Goal: Task Accomplishment & Management: Complete application form

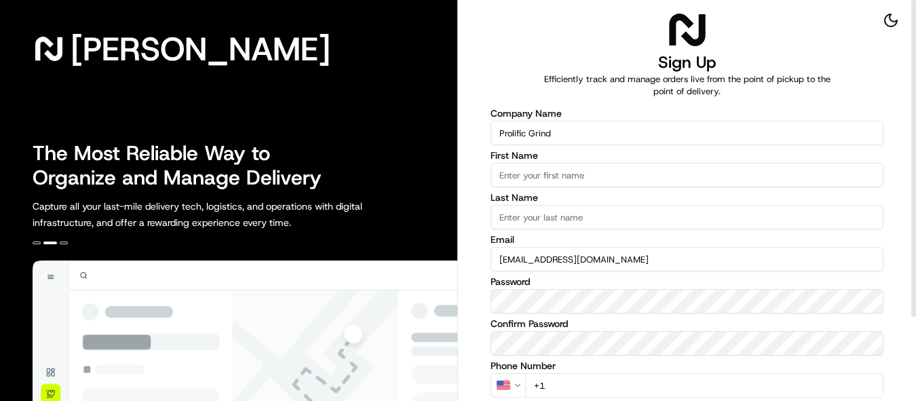
click at [555, 173] on input "First Name" at bounding box center [687, 175] width 393 height 24
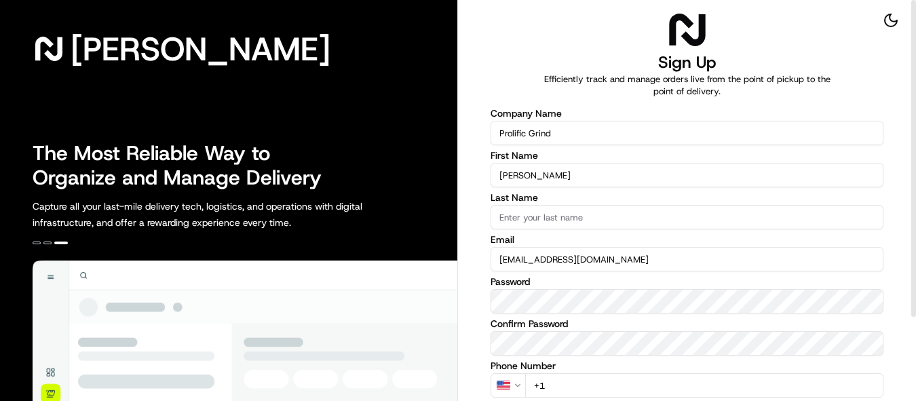
type input "[PERSON_NAME]"
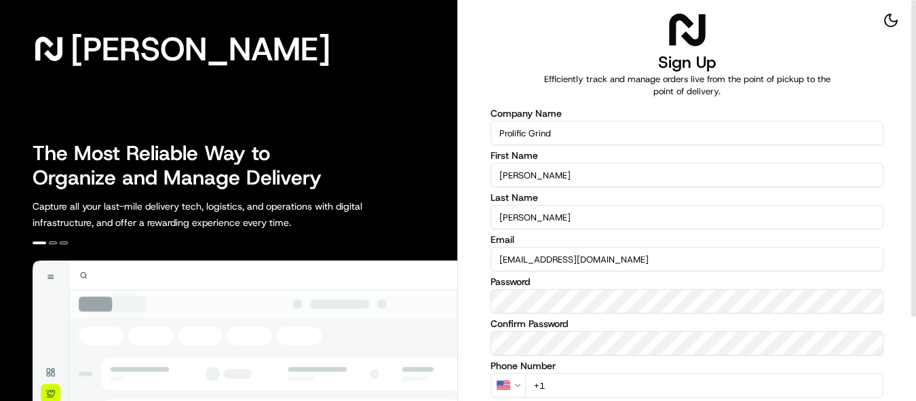
type input "[PERSON_NAME]"
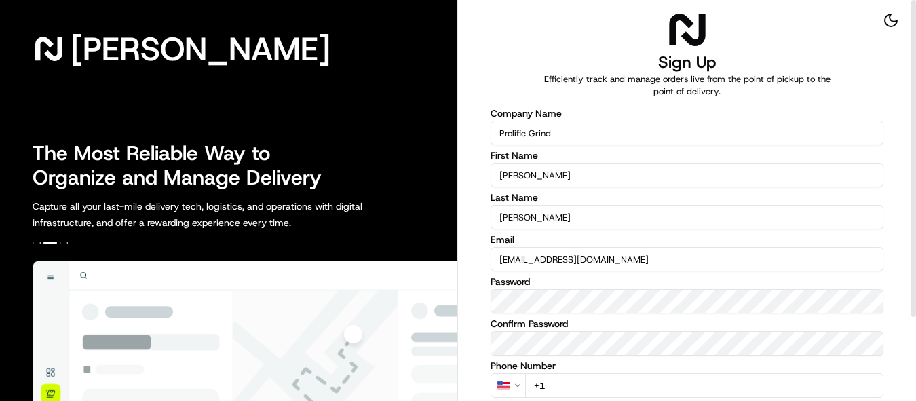
click at [557, 348] on div "Company Name Prolific Grind First Name Antwain Last Name Howard Email antwainh5…" at bounding box center [687, 278] width 393 height 338
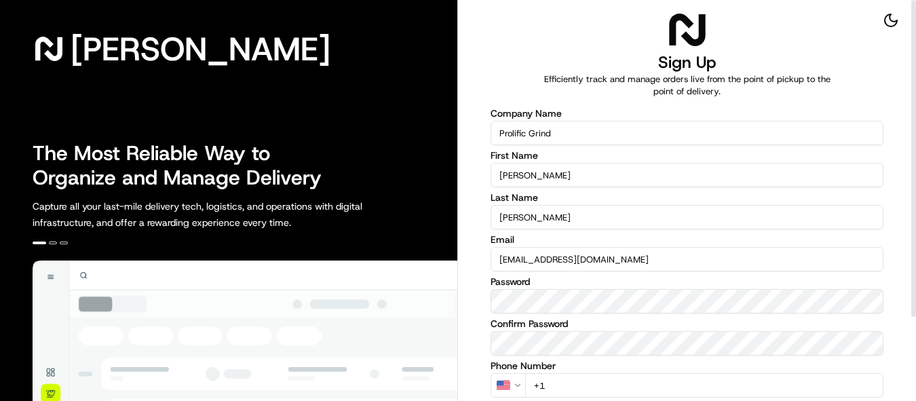
click at [631, 382] on input "+1" at bounding box center [704, 385] width 358 height 24
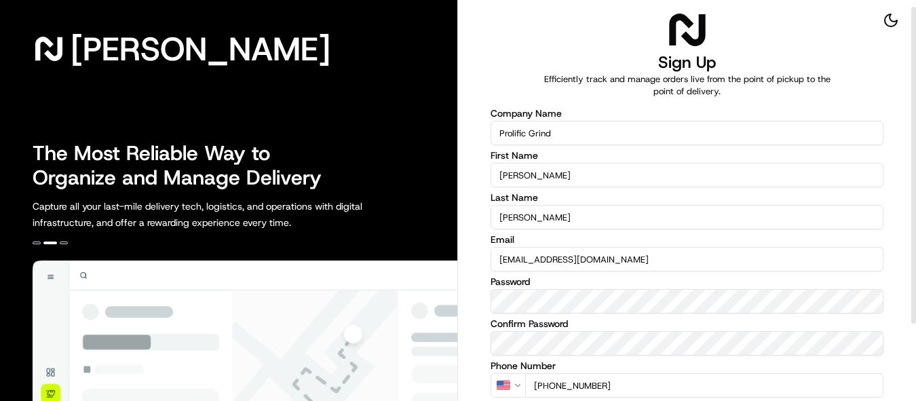
scroll to position [107, 0]
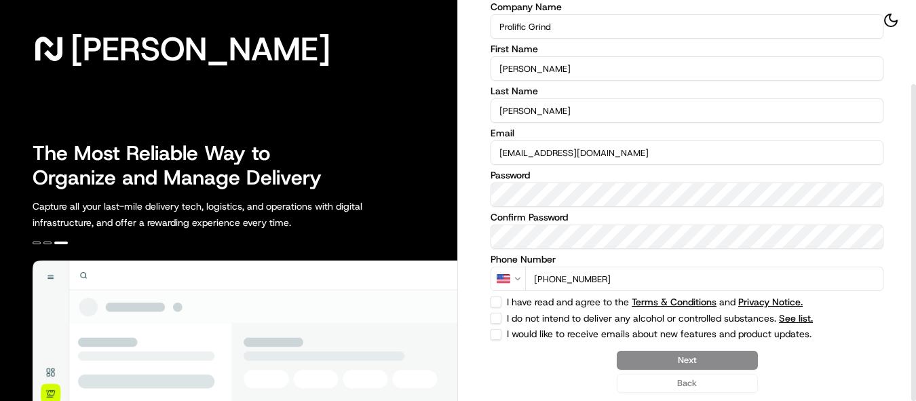
type input "[PHONE_NUMBER]"
click at [494, 298] on button "I have read and agree to the Terms & Conditions and Privacy Notice." at bounding box center [496, 302] width 11 height 11
checkbox input "true"
click at [496, 322] on button "I do not intend to deliver any alcohol or controlled substances. See list." at bounding box center [496, 318] width 11 height 11
checkbox input "true"
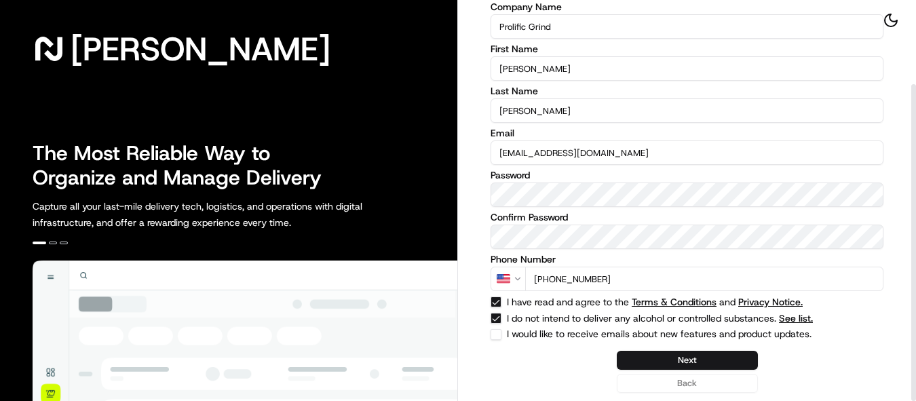
click at [497, 335] on button "I would like to receive emails about new features and product updates." at bounding box center [496, 334] width 11 height 11
checkbox input "true"
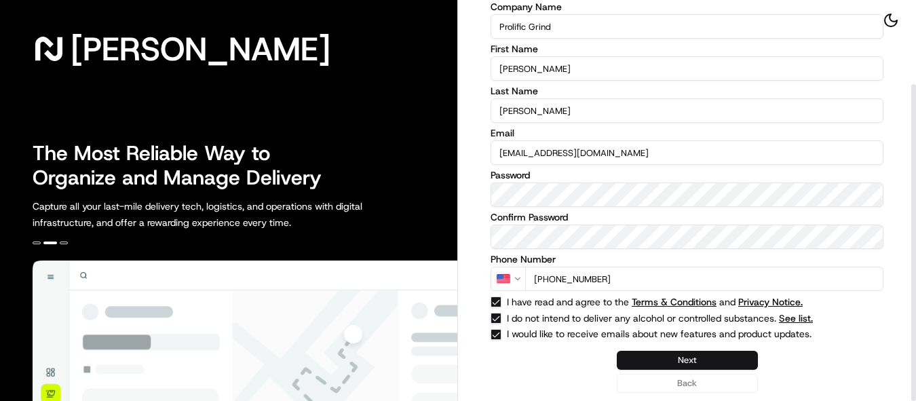
click at [701, 362] on button "Next" at bounding box center [687, 360] width 141 height 19
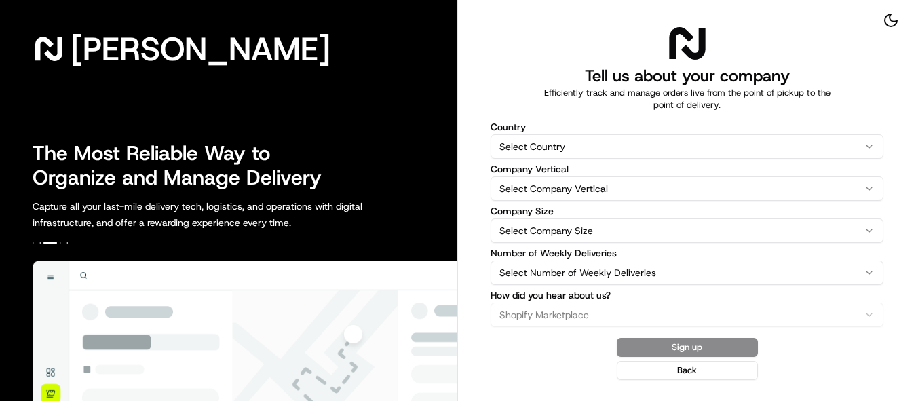
click at [588, 151] on html "[PERSON_NAME] The Most Reliable Way to Organize and Manage Delivery Capture all…" at bounding box center [458, 200] width 916 height 401
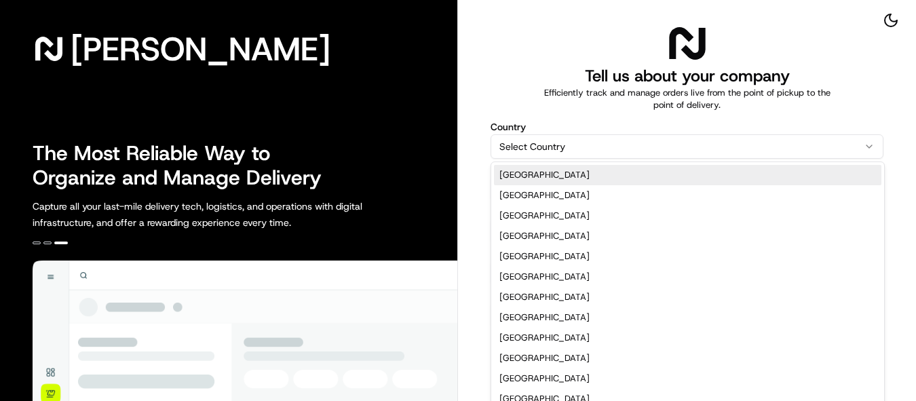
select select "US"
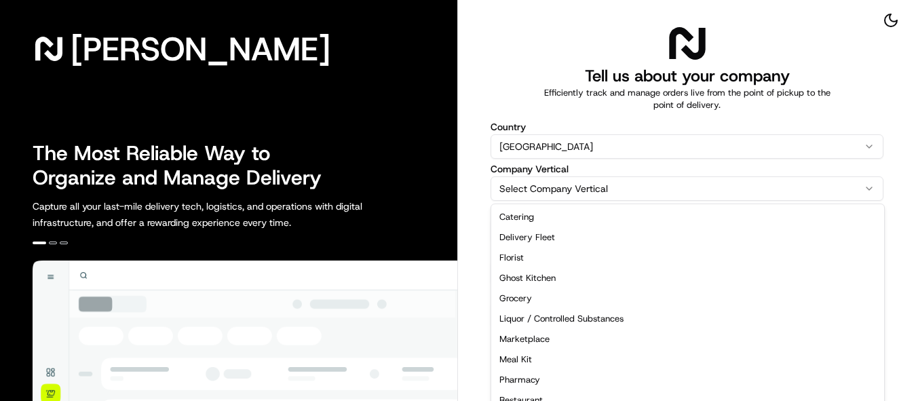
click at [668, 185] on html "[PERSON_NAME] The Most Reliable Way to Organize and Manage Delivery Capture all…" at bounding box center [458, 200] width 916 height 401
click at [890, 221] on html "[PERSON_NAME] The Most Reliable Way to Organize and Manage Delivery Capture all…" at bounding box center [458, 200] width 916 height 401
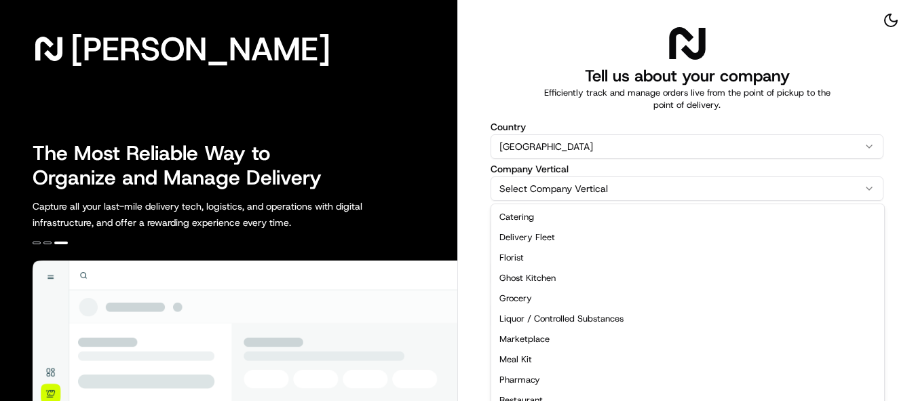
click at [720, 188] on html "[PERSON_NAME] The Most Reliable Way to Organize and Manage Delivery Capture all…" at bounding box center [458, 200] width 916 height 401
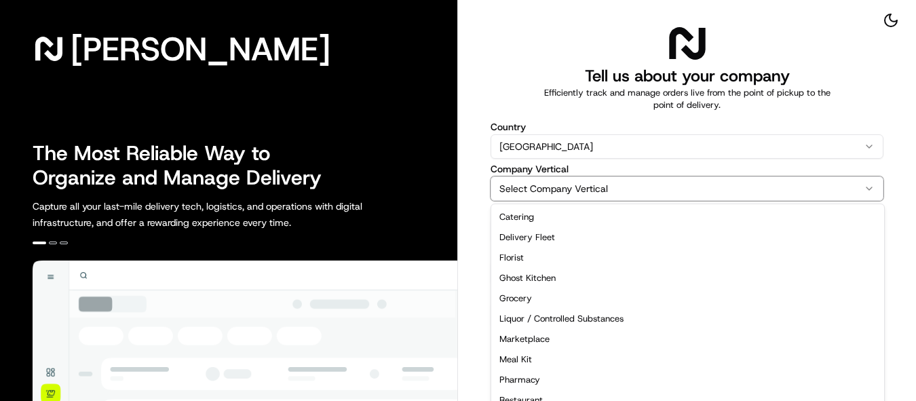
click at [720, 188] on html "[PERSON_NAME] The Most Reliable Way to Organize and Manage Delivery Capture all…" at bounding box center [458, 200] width 916 height 401
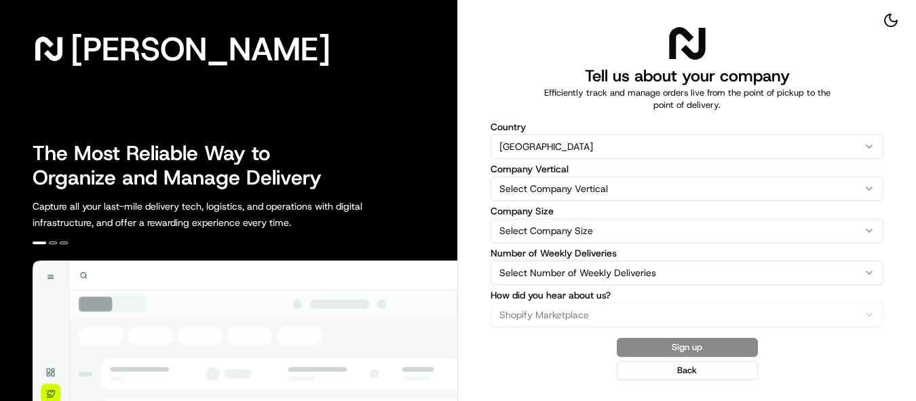
click at [720, 188] on html "[PERSON_NAME] The Most Reliable Way to Organize and Manage Delivery Capture all…" at bounding box center [458, 200] width 916 height 401
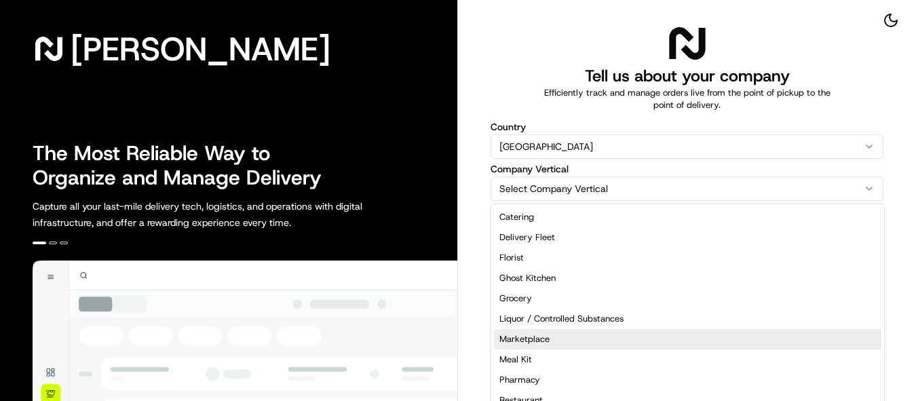
select select "Marketplace"
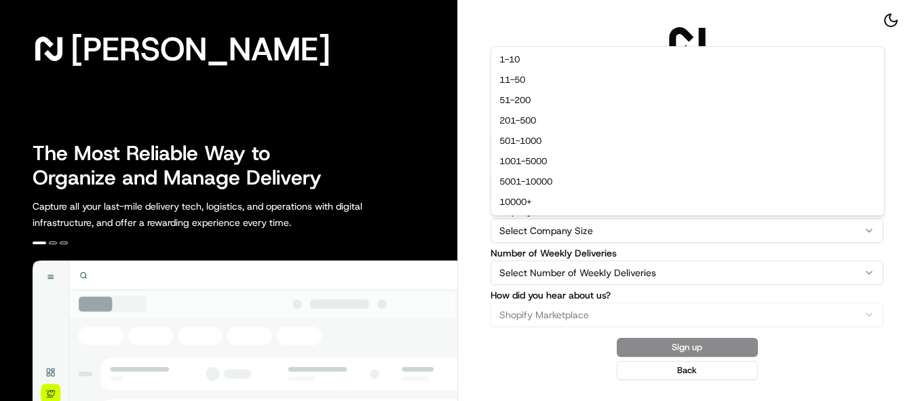
click at [602, 227] on html "[PERSON_NAME] The Most Reliable Way to Organize and Manage Delivery Capture all…" at bounding box center [458, 200] width 916 height 401
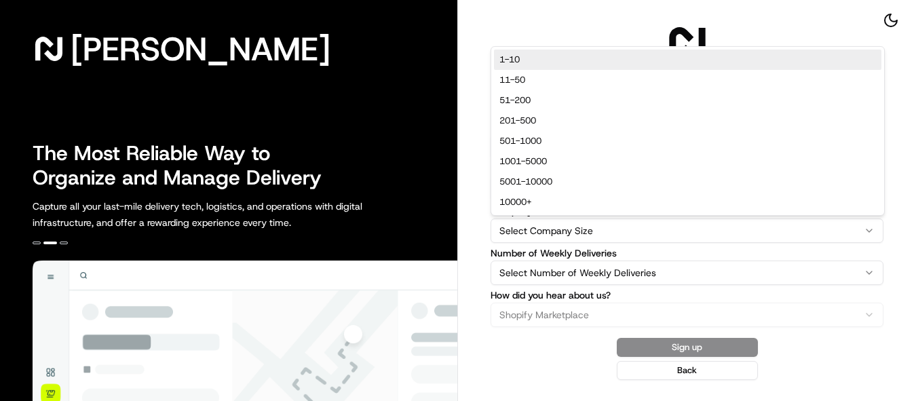
select select "1-10"
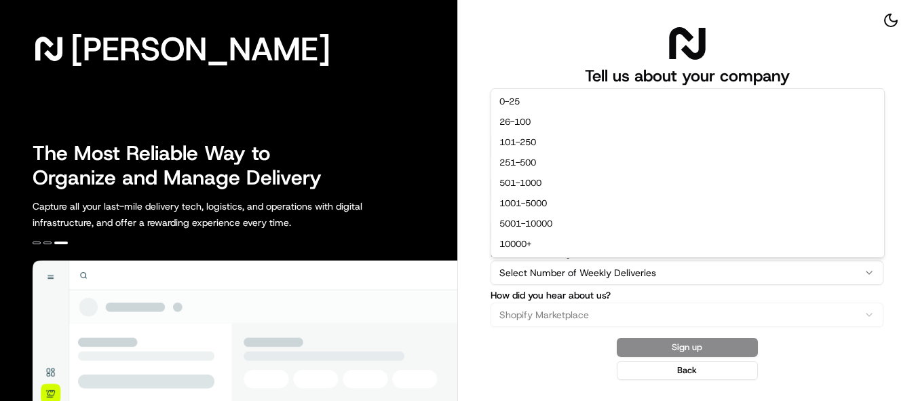
click at [652, 267] on html "[PERSON_NAME] The Most Reliable Way to Organize and Manage Delivery Capture all…" at bounding box center [458, 200] width 916 height 401
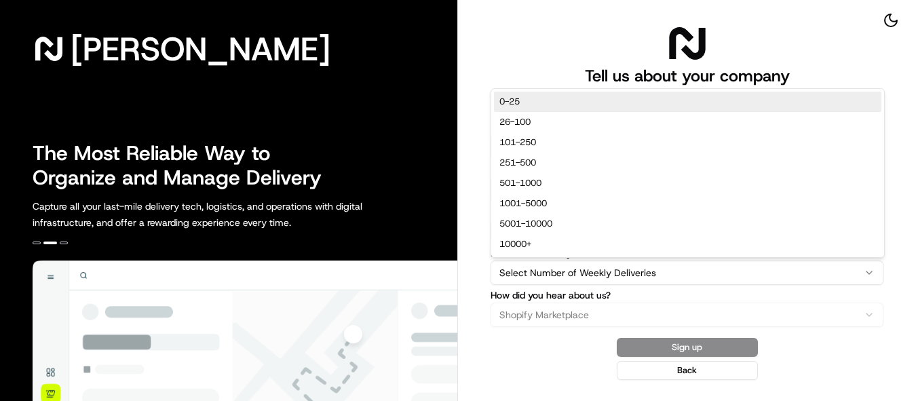
select select "0-25"
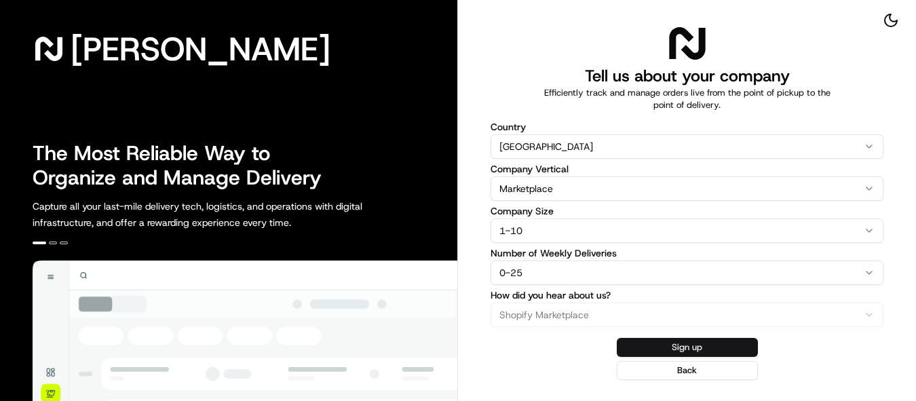
click at [697, 350] on button "Sign up" at bounding box center [687, 347] width 141 height 19
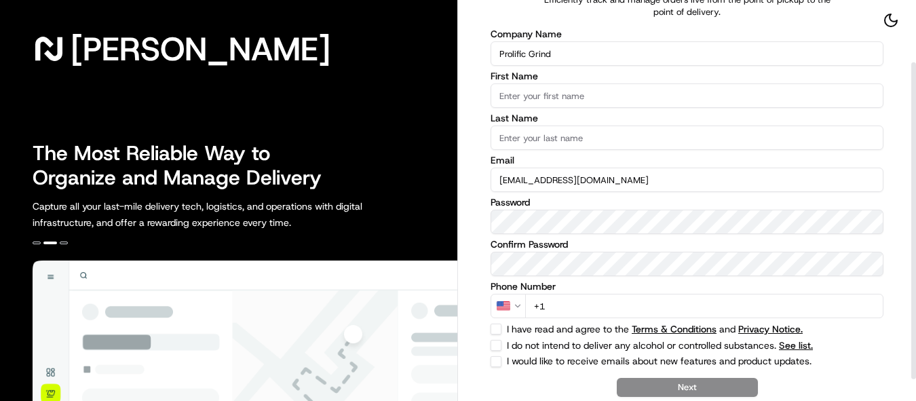
scroll to position [79, 0]
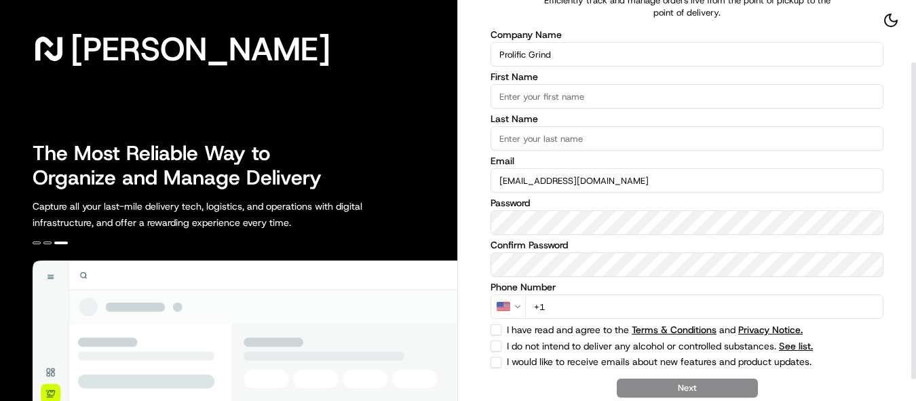
click at [574, 97] on input "First Name" at bounding box center [687, 96] width 393 height 24
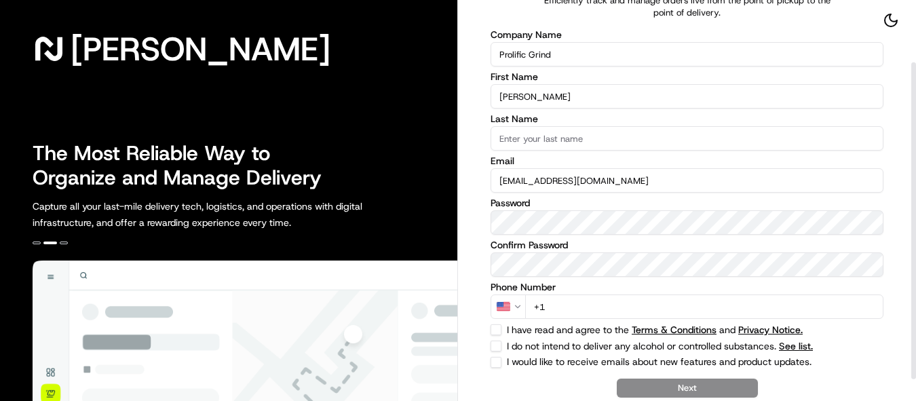
type input "[PERSON_NAME]"
click at [534, 137] on input "Last Name" at bounding box center [687, 138] width 393 height 24
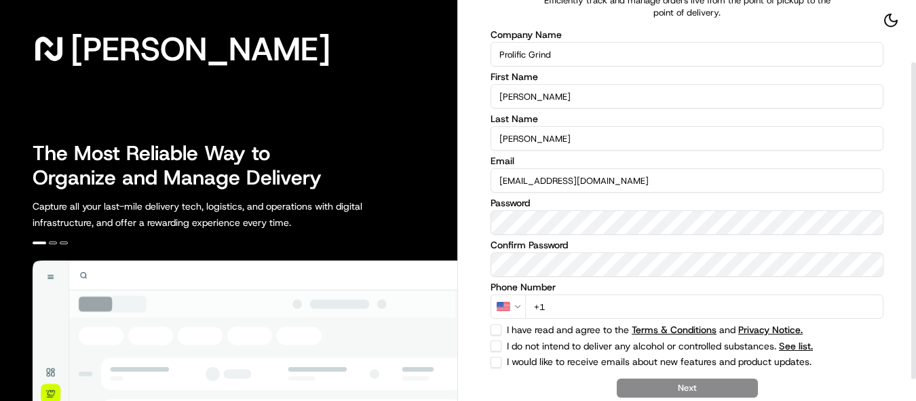
type input "[PERSON_NAME]"
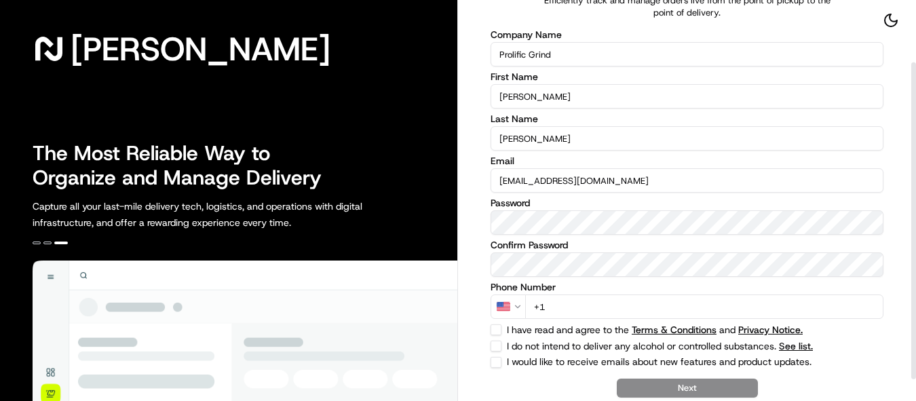
click at [582, 302] on input "+1" at bounding box center [704, 307] width 358 height 24
type input "[PHONE_NUMBER]"
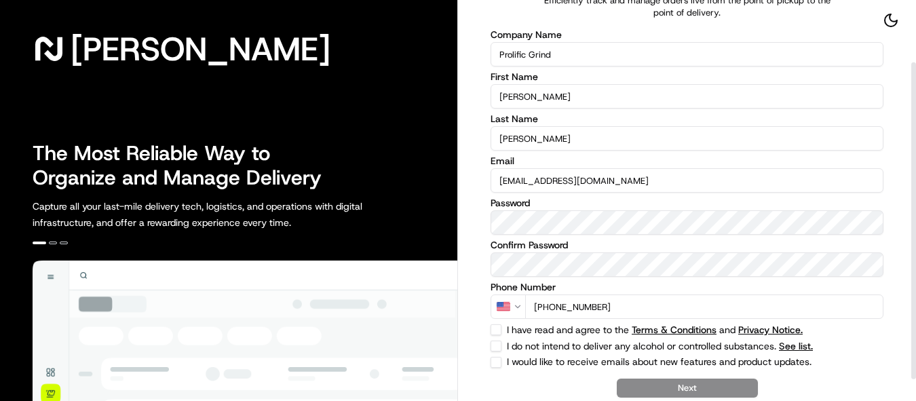
click at [491, 331] on button "I have read and agree to the Terms & Conditions and Privacy Notice." at bounding box center [496, 329] width 11 height 11
checkbox input "true"
click at [497, 346] on button "I do not intend to deliver any alcohol or controlled substances. See list." at bounding box center [496, 346] width 11 height 11
checkbox input "true"
click at [495, 366] on button "I would like to receive emails about new features and product updates." at bounding box center [496, 362] width 11 height 11
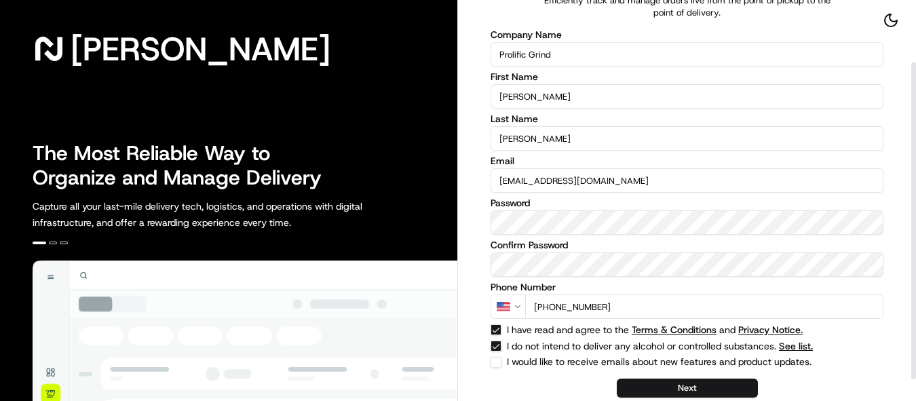
checkbox input "true"
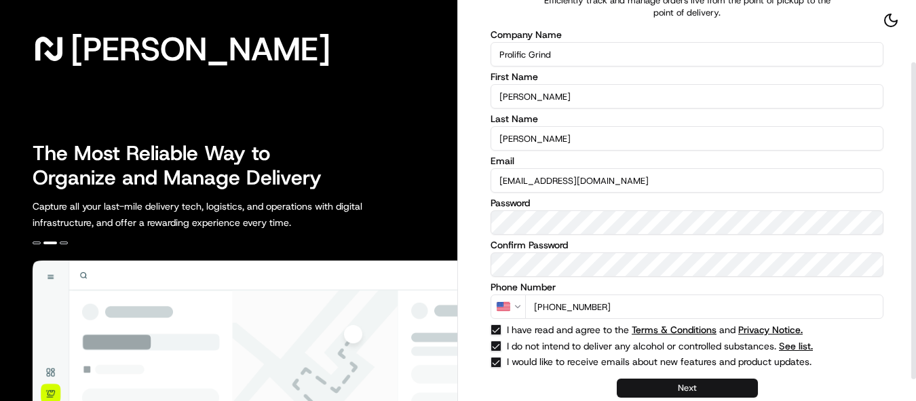
click at [685, 390] on button "Next" at bounding box center [687, 388] width 141 height 19
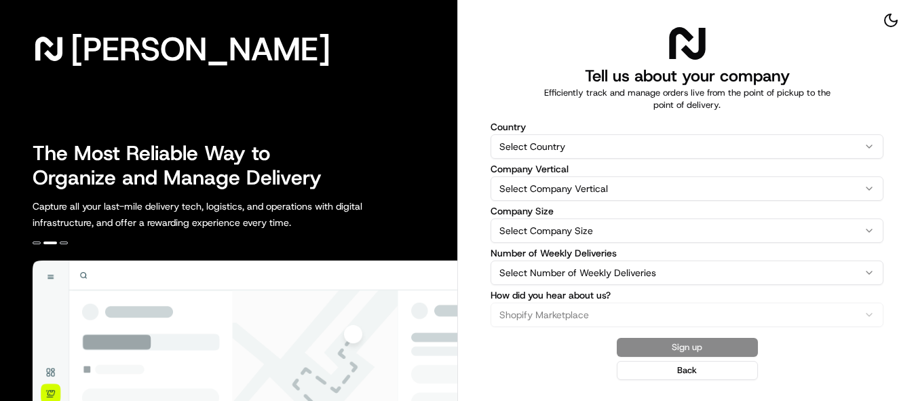
scroll to position [0, 0]
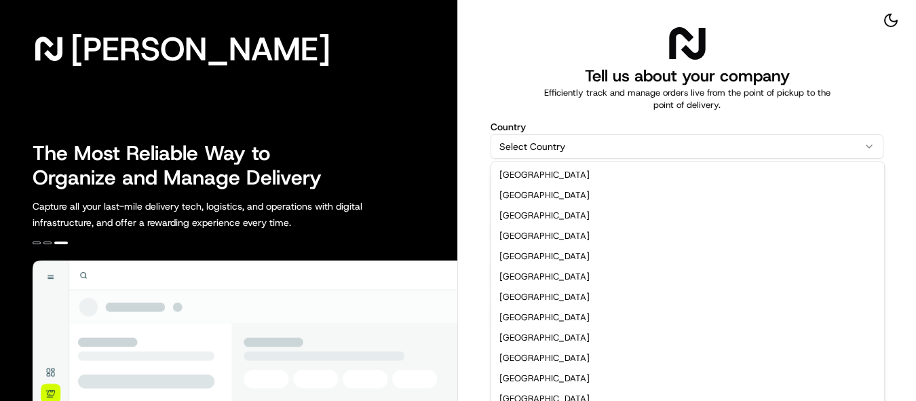
click at [629, 149] on html "[PERSON_NAME] The Most Reliable Way to Organize and Manage Delivery Capture all…" at bounding box center [458, 200] width 916 height 401
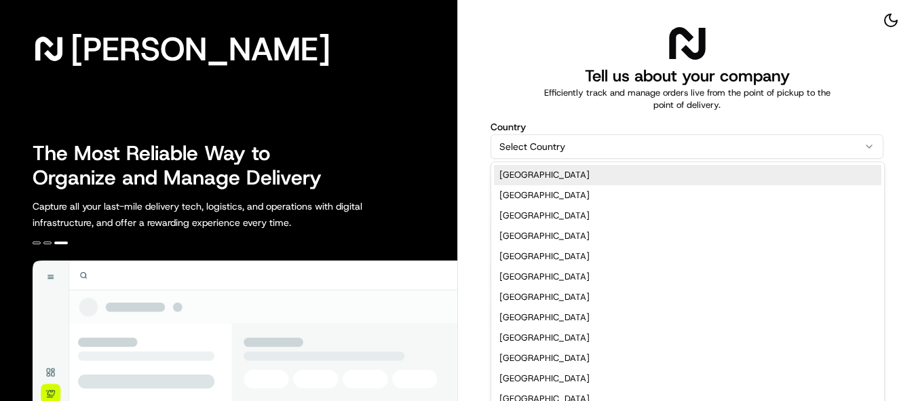
select select "US"
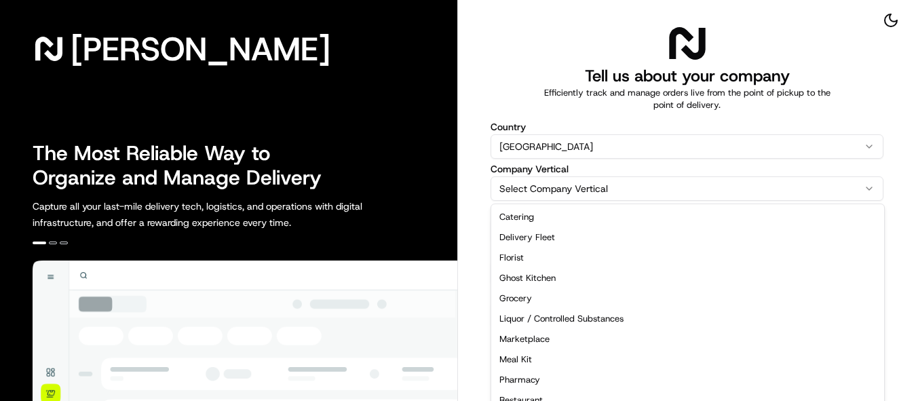
click at [622, 196] on html "[PERSON_NAME] The Most Reliable Way to Organize and Manage Delivery Capture all…" at bounding box center [458, 200] width 916 height 401
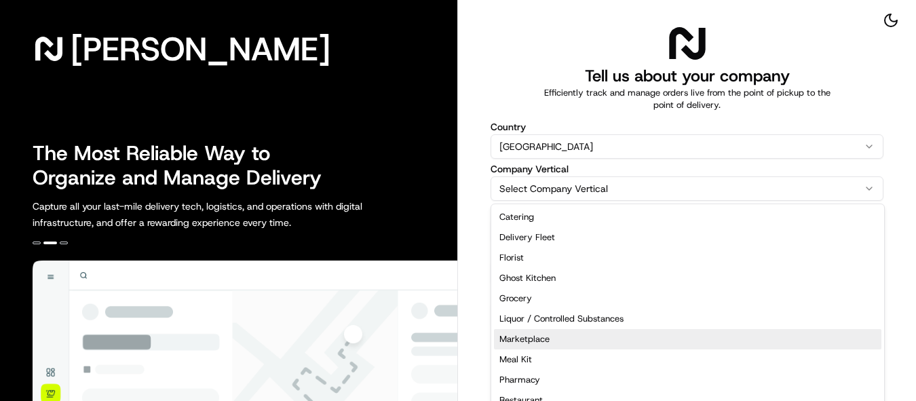
select select "Marketplace"
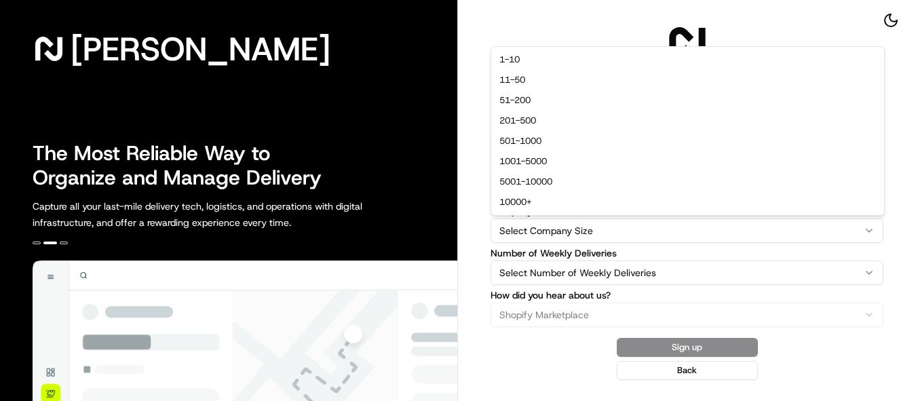
click at [641, 233] on html "[PERSON_NAME] The Most Reliable Way to Organize and Manage Delivery Capture all…" at bounding box center [458, 200] width 916 height 401
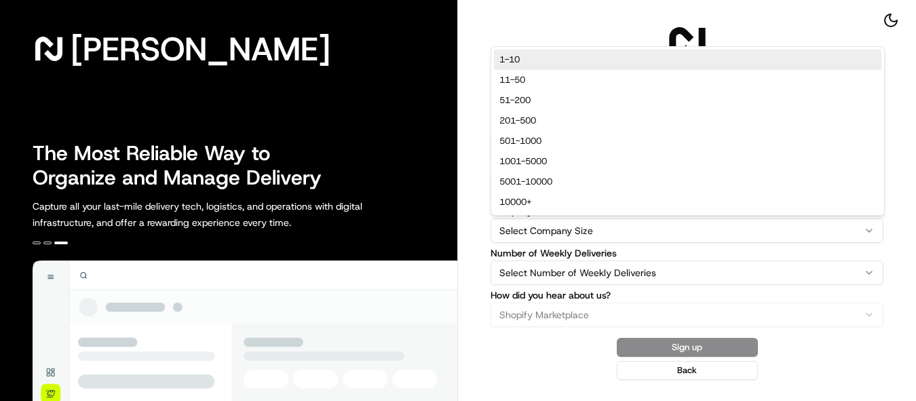
select select "1-10"
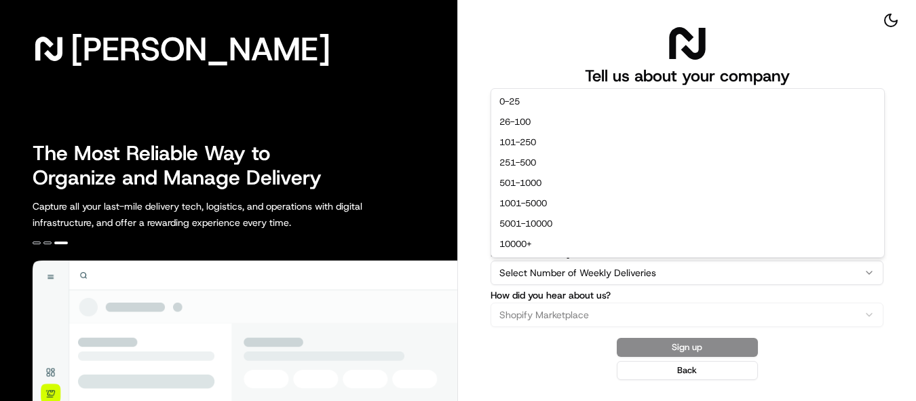
click at [581, 265] on html "[PERSON_NAME] The Most Reliable Way to Organize and Manage Delivery Capture all…" at bounding box center [458, 200] width 916 height 401
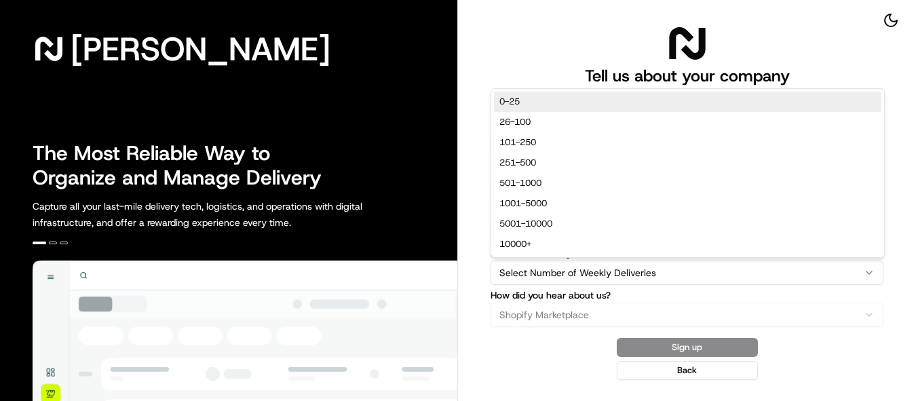
select select "0-25"
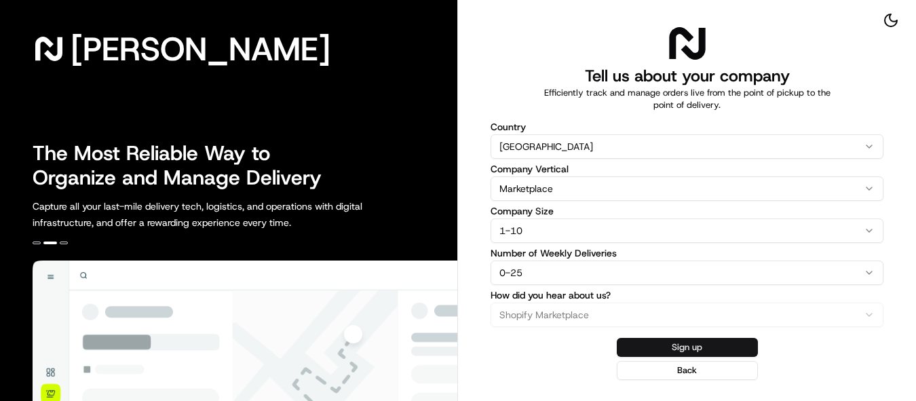
click at [686, 344] on button "Sign up" at bounding box center [687, 347] width 141 height 19
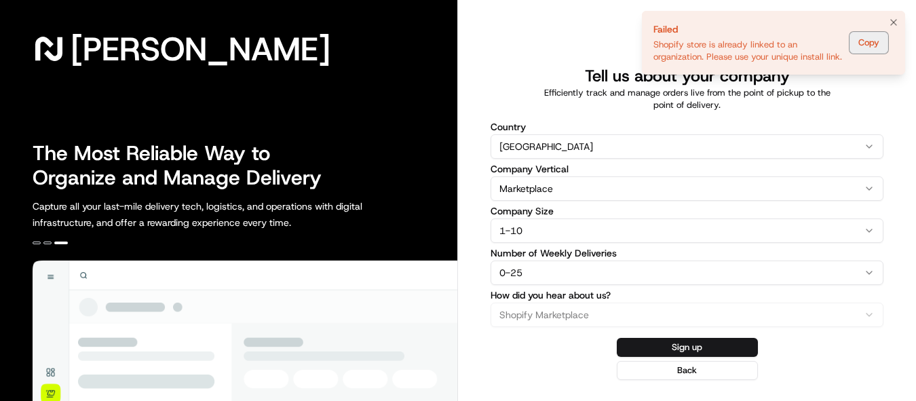
click at [871, 35] on button "Copy" at bounding box center [869, 43] width 39 height 22
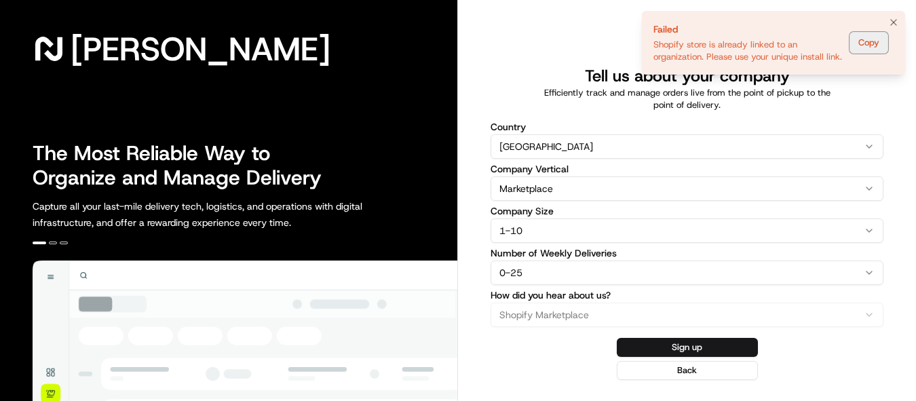
click at [872, 36] on button "Copy" at bounding box center [869, 43] width 39 height 22
